Goal: Task Accomplishment & Management: Manage account settings

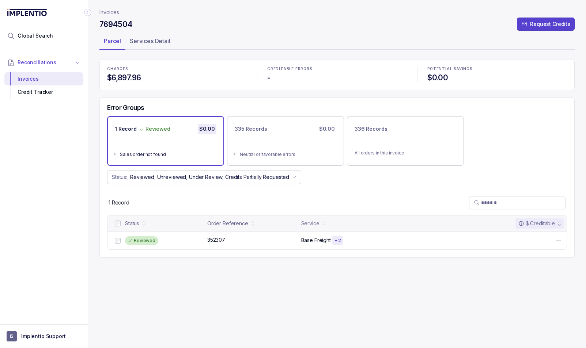
click at [32, 62] on span "Reconciliations" at bounding box center [37, 62] width 39 height 7
click at [28, 76] on div "Invoices" at bounding box center [43, 78] width 67 height 13
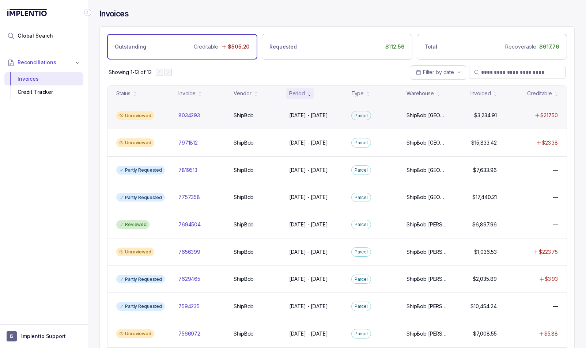
click at [160, 114] on div "Unreviewed" at bounding box center [142, 115] width 59 height 9
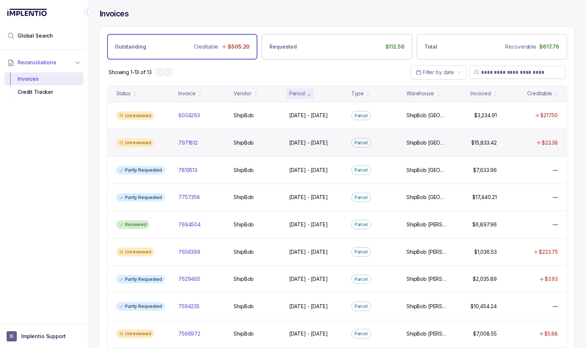
click at [164, 149] on div "Unreviewed 7971812 7971812 ShipBob ShipBob [DATE] - [DATE] [DATE] - [DATE][GEOG…" at bounding box center [336, 142] width 459 height 27
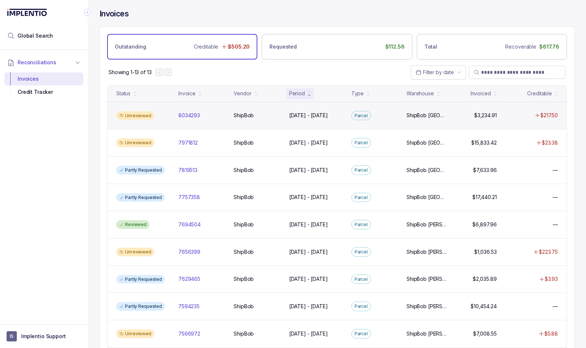
click at [169, 117] on div "Unreviewed" at bounding box center [142, 115] width 59 height 9
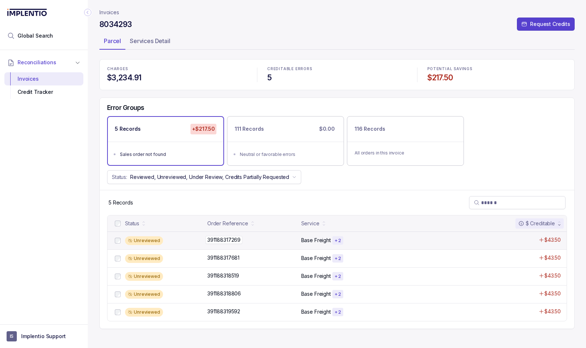
click at [257, 242] on div "391188317269 391188317269" at bounding box center [252, 239] width 90 height 7
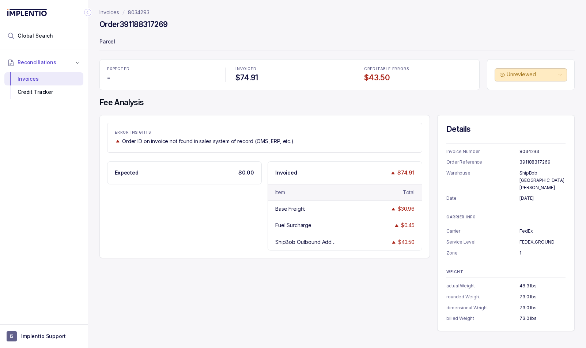
click at [138, 15] on p "8034293" at bounding box center [139, 12] width 22 height 7
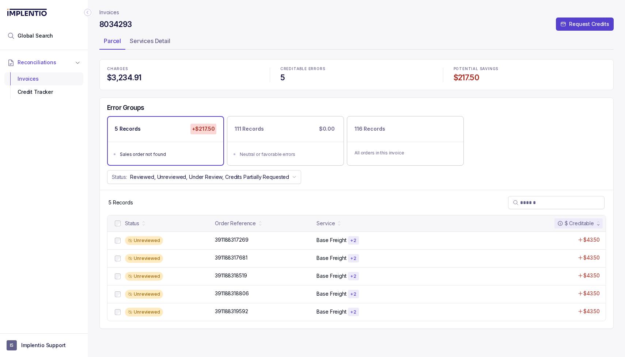
click at [23, 80] on div "Invoices" at bounding box center [43, 78] width 67 height 13
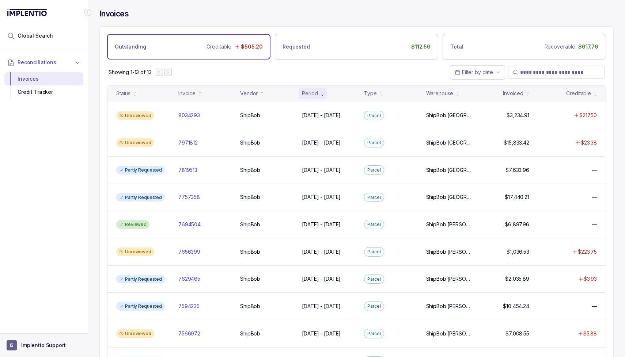
click at [46, 347] on p "Implentio Support" at bounding box center [43, 345] width 45 height 7
click at [23, 327] on p "Logout" at bounding box center [48, 329] width 61 height 7
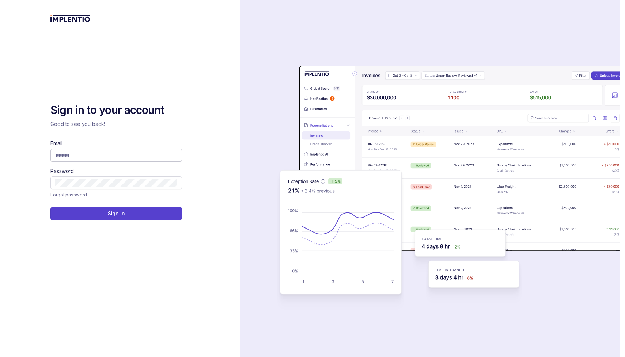
click at [120, 153] on input "Email" at bounding box center [116, 155] width 122 height 7
click at [0, 348] on com-1password-button at bounding box center [0, 357] width 0 height 0
type input "**********"
